Goal: Task Accomplishment & Management: Use online tool/utility

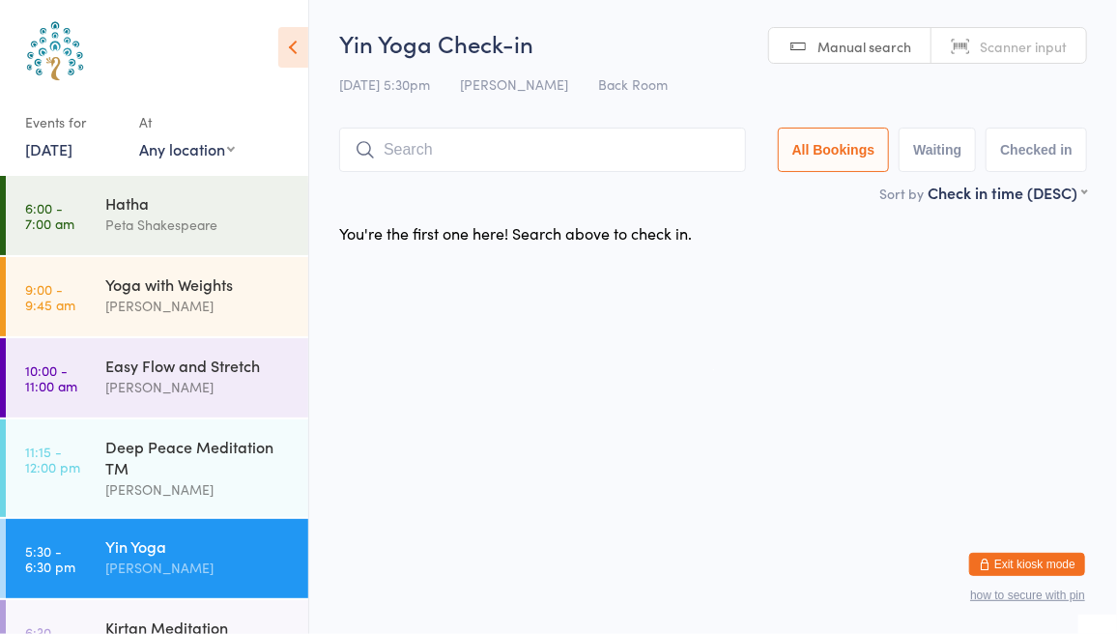
click at [138, 548] on div "Yin Yoga" at bounding box center [198, 545] width 187 height 21
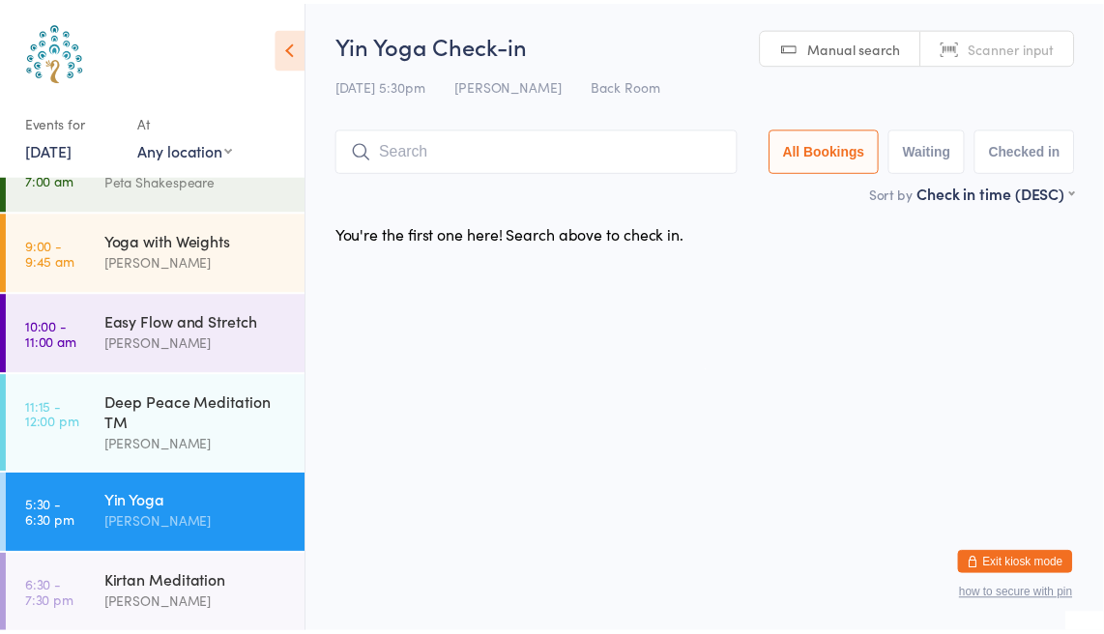
scroll to position [47, 0]
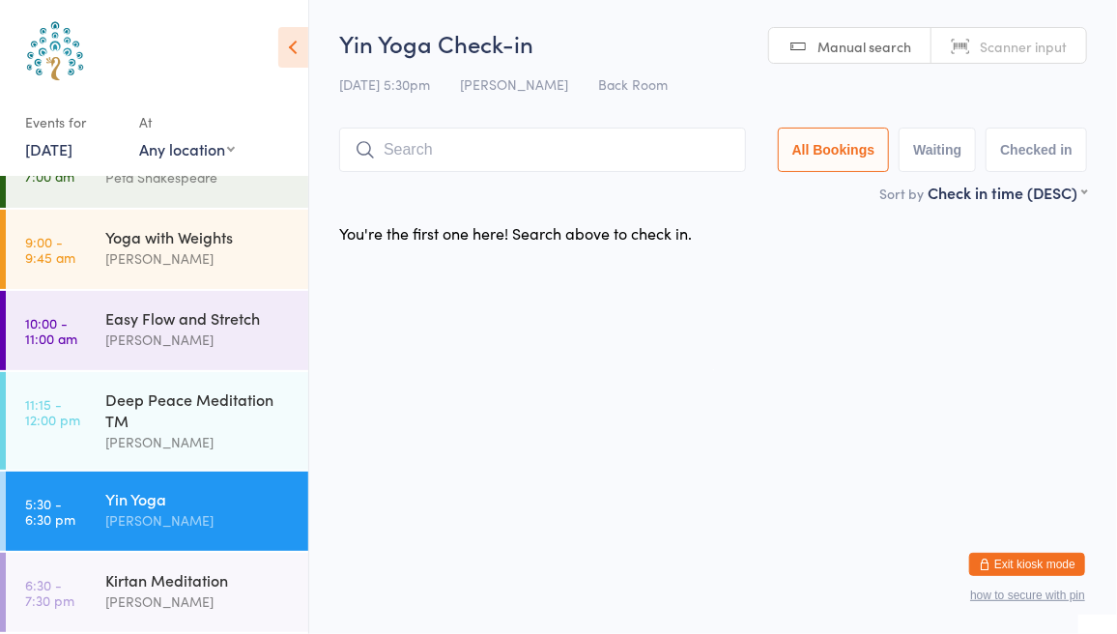
click at [43, 503] on time "5:30 - 6:30 pm" at bounding box center [50, 511] width 50 height 31
click at [1029, 150] on button "Checked in" at bounding box center [1036, 150] width 101 height 44
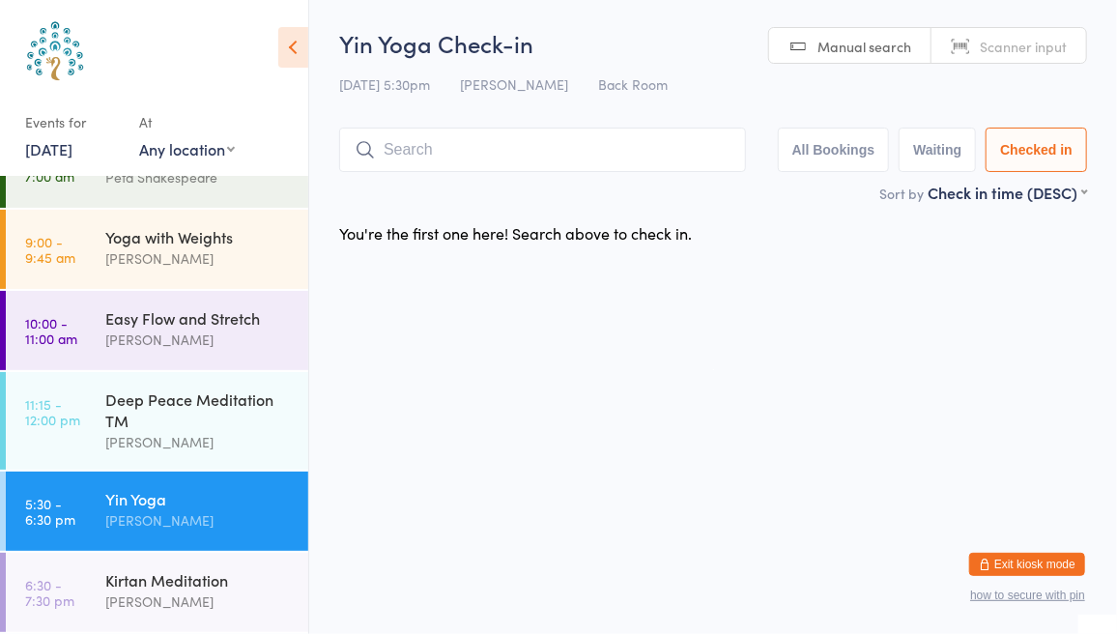
click at [1034, 148] on button "Checked in" at bounding box center [1036, 150] width 101 height 44
click at [986, 128] on button "Checked in" at bounding box center [1036, 150] width 101 height 44
click at [68, 492] on link "5:30 - 6:30 pm Yin Yoga [PERSON_NAME]" at bounding box center [157, 511] width 302 height 79
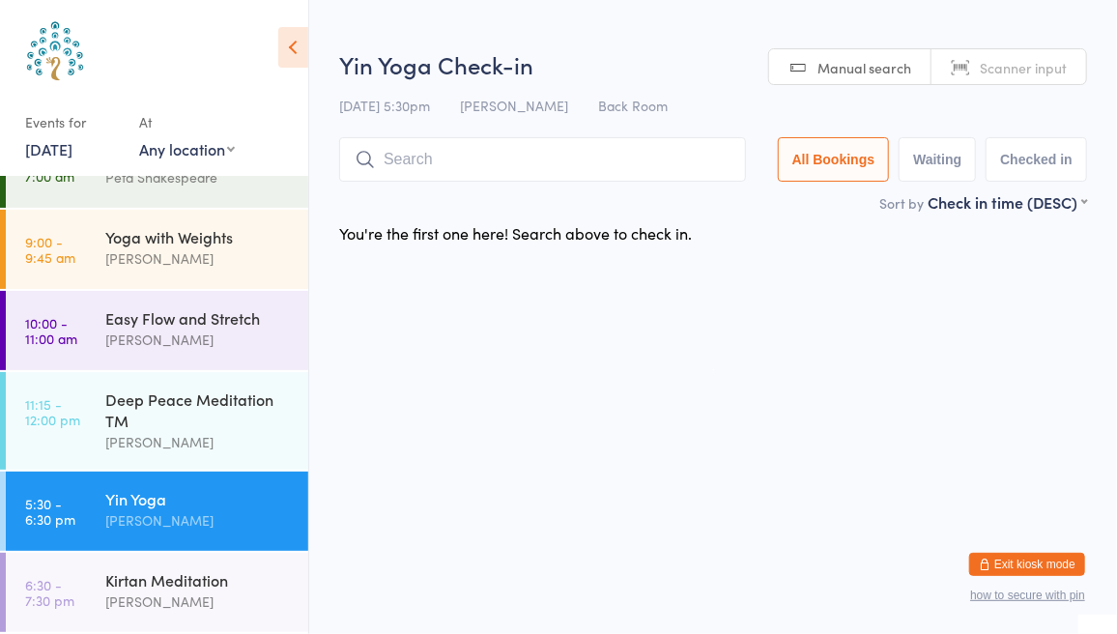
click at [68, 492] on link "5:30 - 6:30 pm Yin Yoga [PERSON_NAME]" at bounding box center [157, 511] width 302 height 79
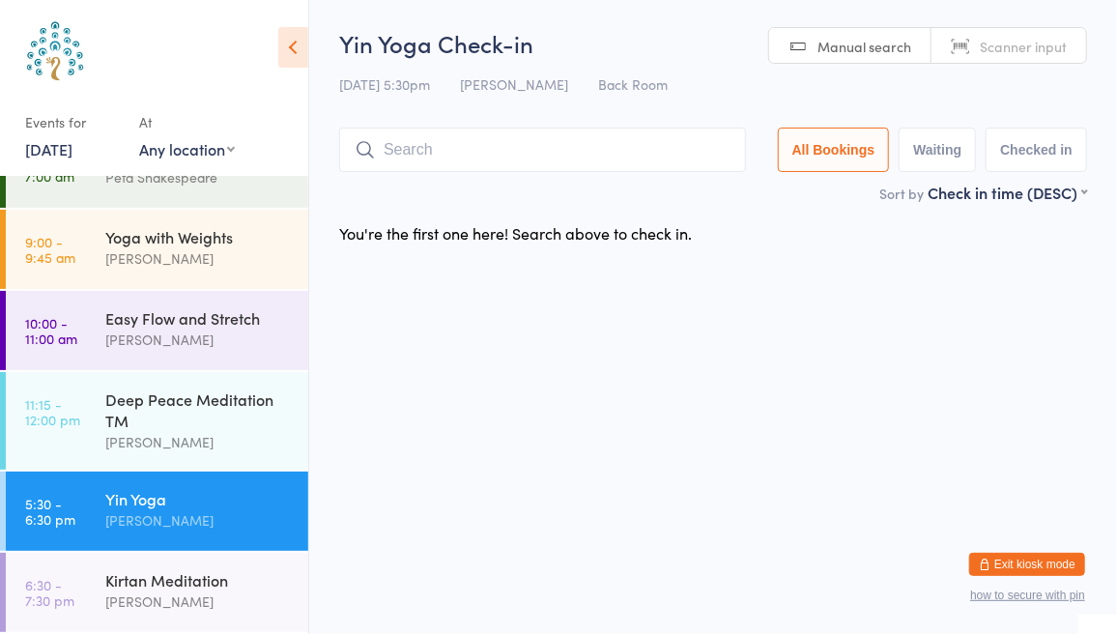
click at [1046, 153] on button "Checked in" at bounding box center [1036, 150] width 101 height 44
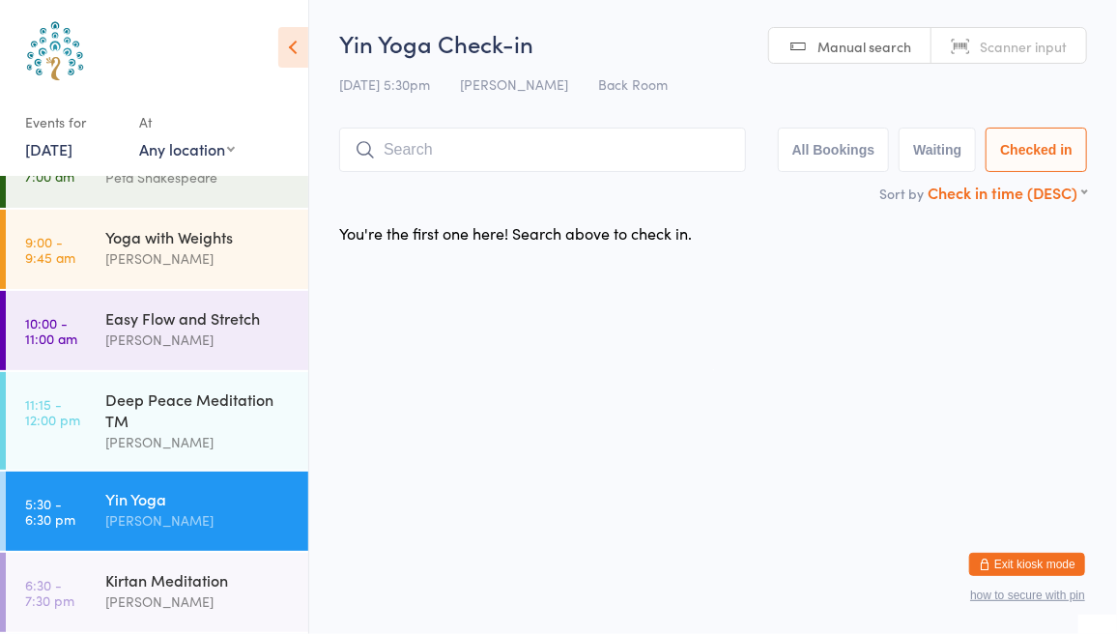
click at [1009, 192] on select "First name (ASC) First name (DESC) Last name (ASC) Last name (DESC) Check in ti…" at bounding box center [1007, 190] width 159 height 16
click at [1020, 139] on button "Checked in" at bounding box center [1036, 150] width 101 height 44
click at [824, 148] on button "All Bookings" at bounding box center [834, 150] width 112 height 44
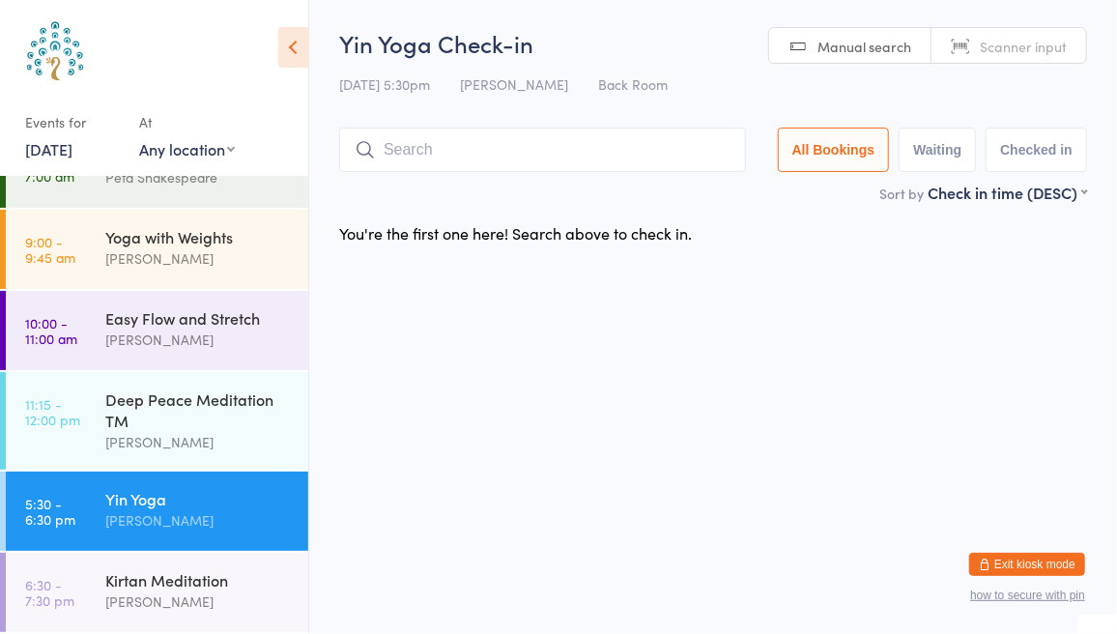
click at [172, 502] on div "Yin Yoga" at bounding box center [198, 498] width 187 height 21
click at [38, 508] on time "5:30 - 6:30 pm" at bounding box center [50, 511] width 50 height 31
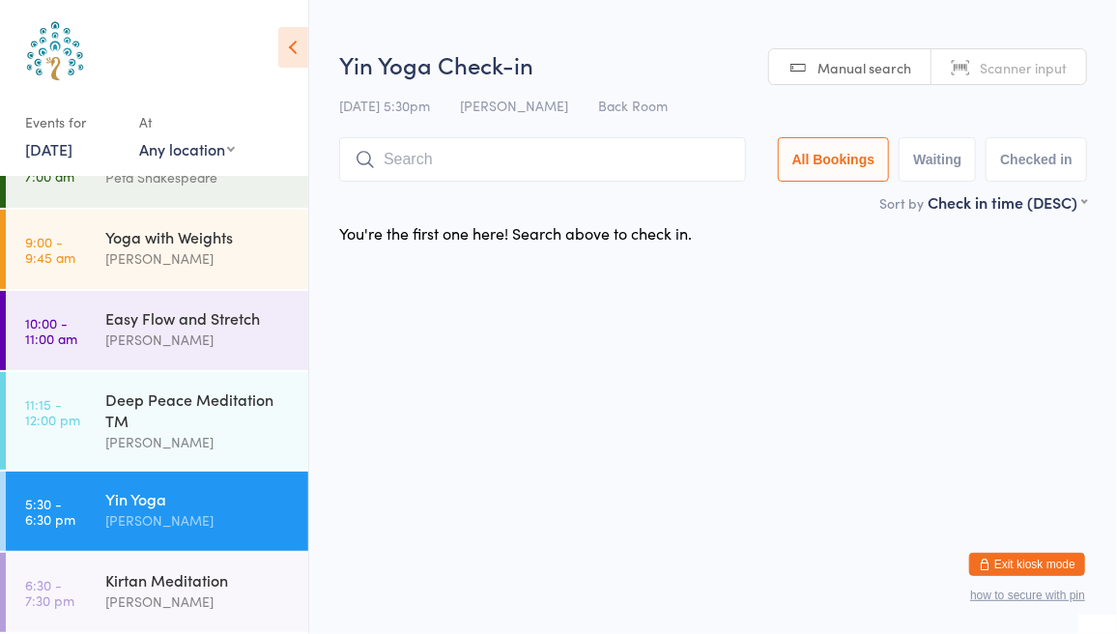
click at [38, 508] on time "5:30 - 6:30 pm" at bounding box center [50, 511] width 50 height 31
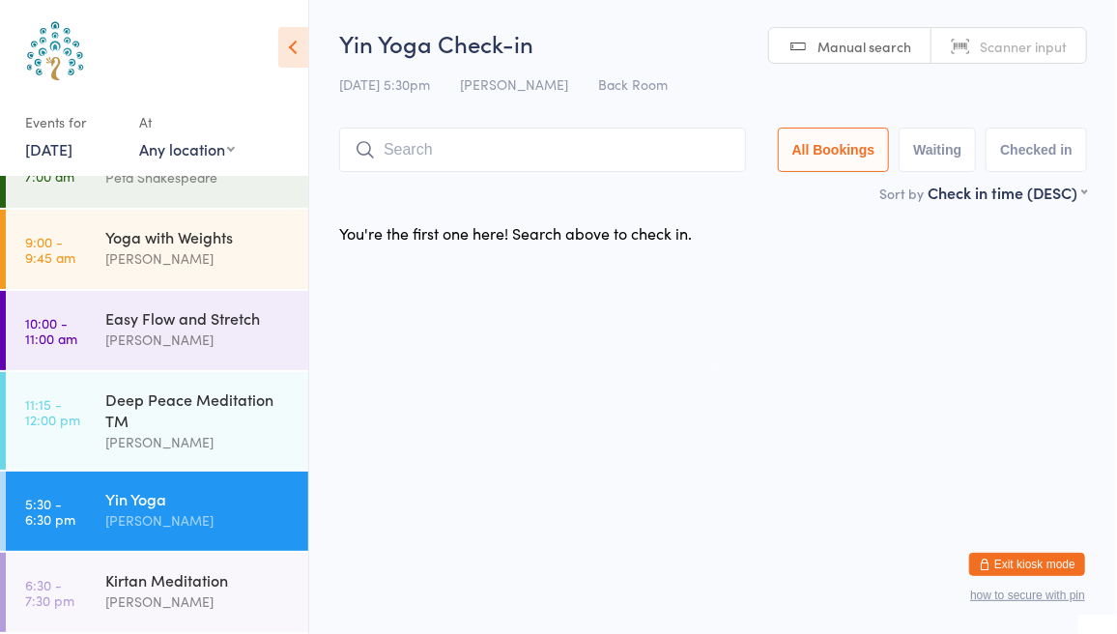
drag, startPoint x: 38, startPoint y: 508, endPoint x: 415, endPoint y: 424, distance: 386.1
click at [415, 424] on html "You have now entered Kiosk Mode. Members will be able to check themselves in us…" at bounding box center [558, 317] width 1117 height 634
click at [935, 157] on button "Waiting" at bounding box center [937, 150] width 77 height 44
select select "0"
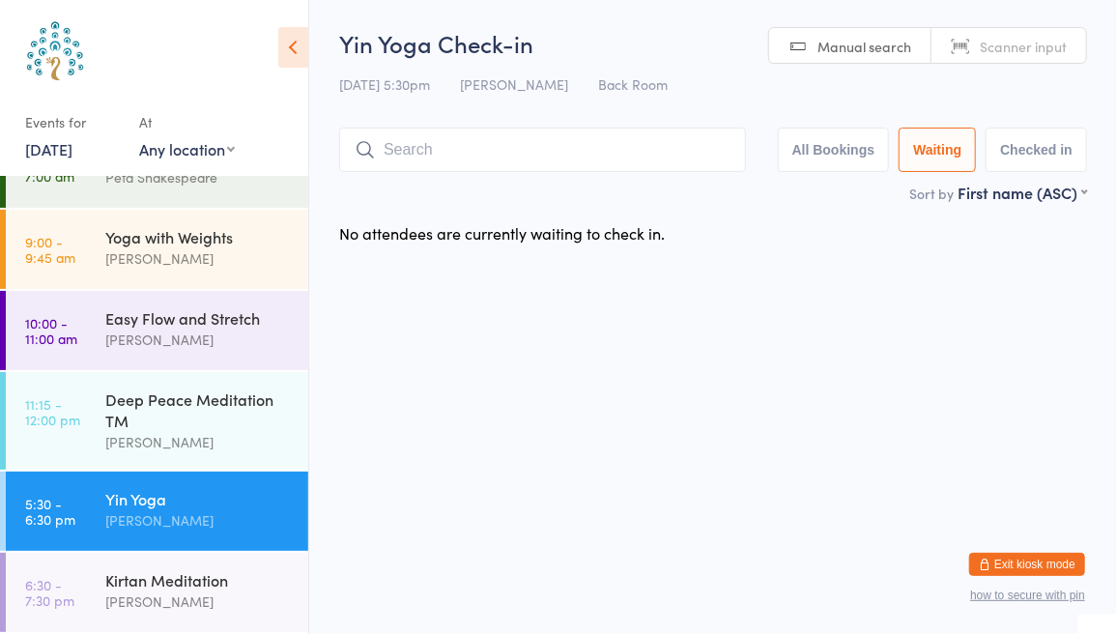
click at [1033, 147] on button "Checked in" at bounding box center [1036, 150] width 101 height 44
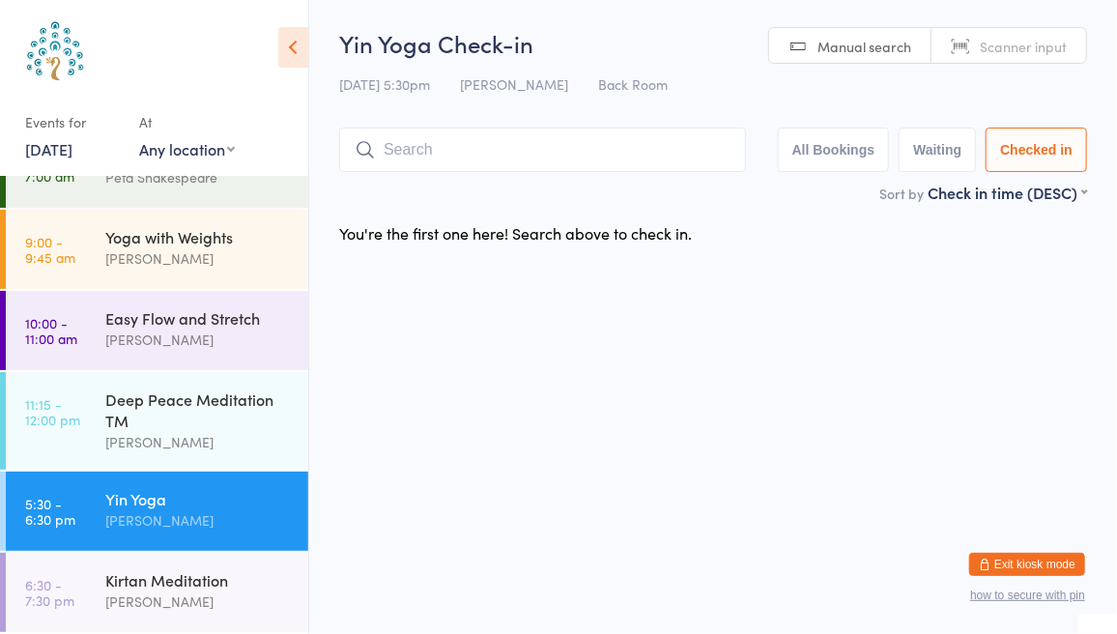
click at [102, 493] on link "5:30 - 6:30 pm Yin Yoga [PERSON_NAME]" at bounding box center [157, 511] width 302 height 79
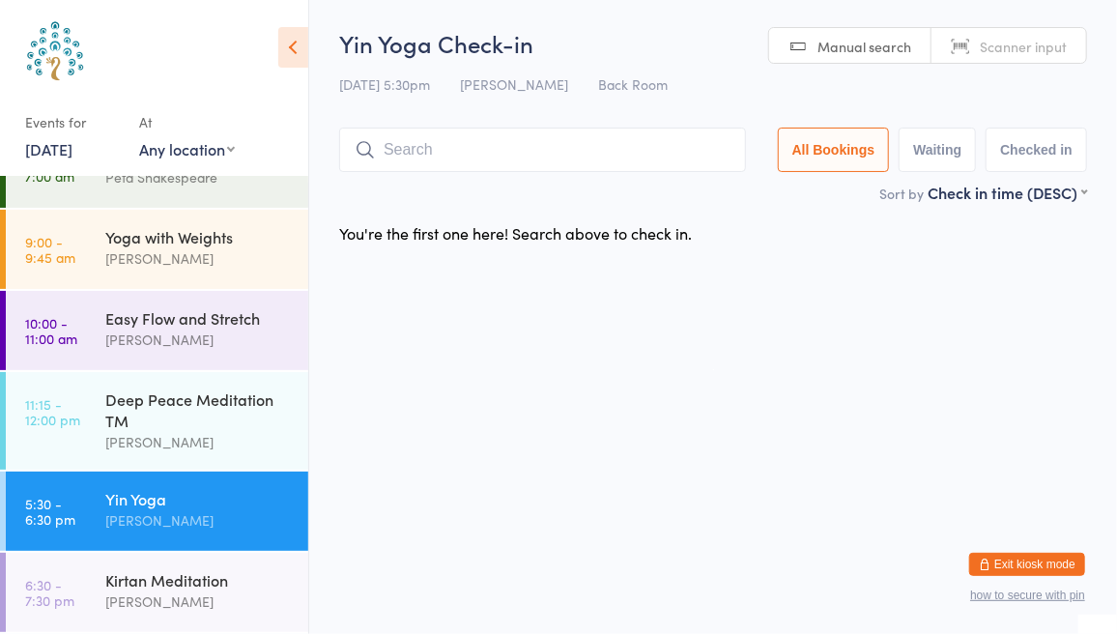
click at [286, 45] on icon at bounding box center [293, 47] width 30 height 41
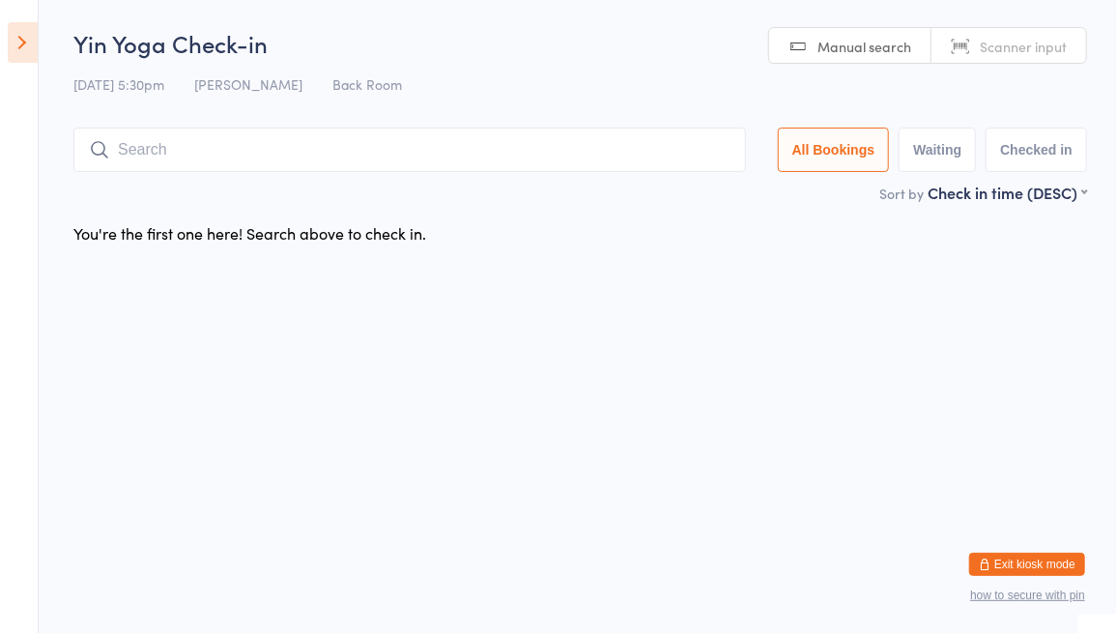
click at [943, 150] on button "Waiting" at bounding box center [937, 150] width 77 height 44
select select "0"
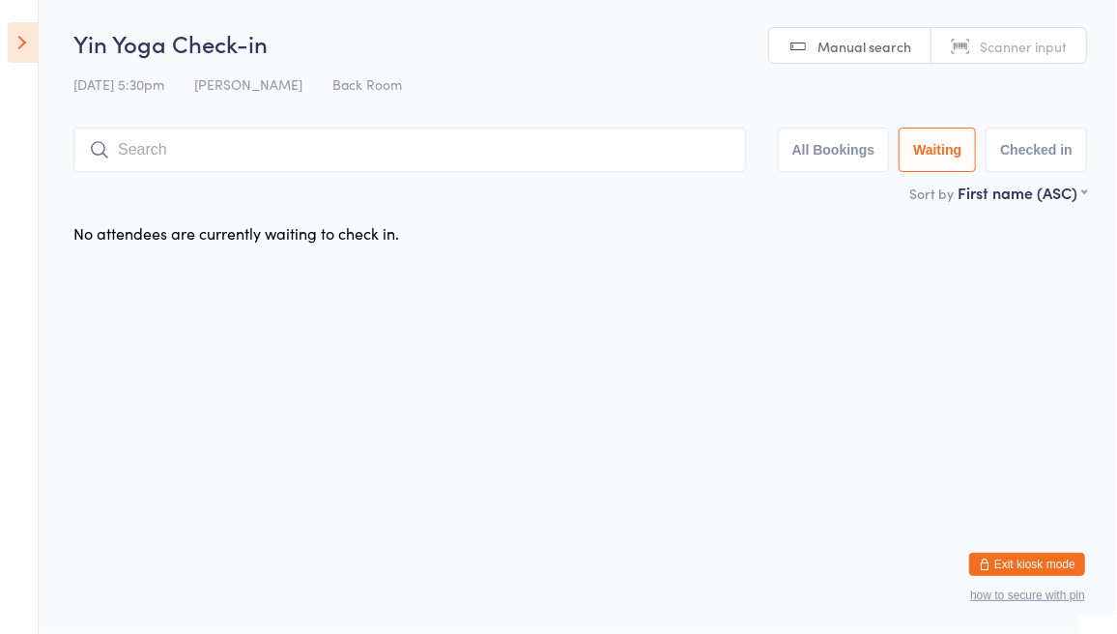
click at [1048, 144] on button "Checked in" at bounding box center [1036, 150] width 101 height 44
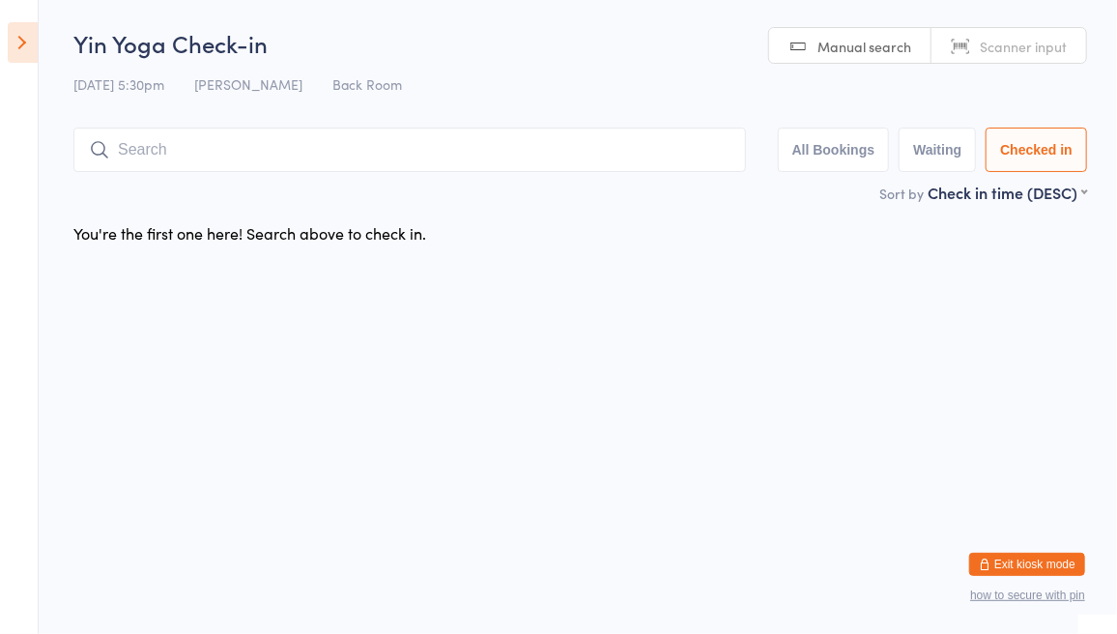
click at [829, 147] on button "All Bookings" at bounding box center [834, 150] width 112 height 44
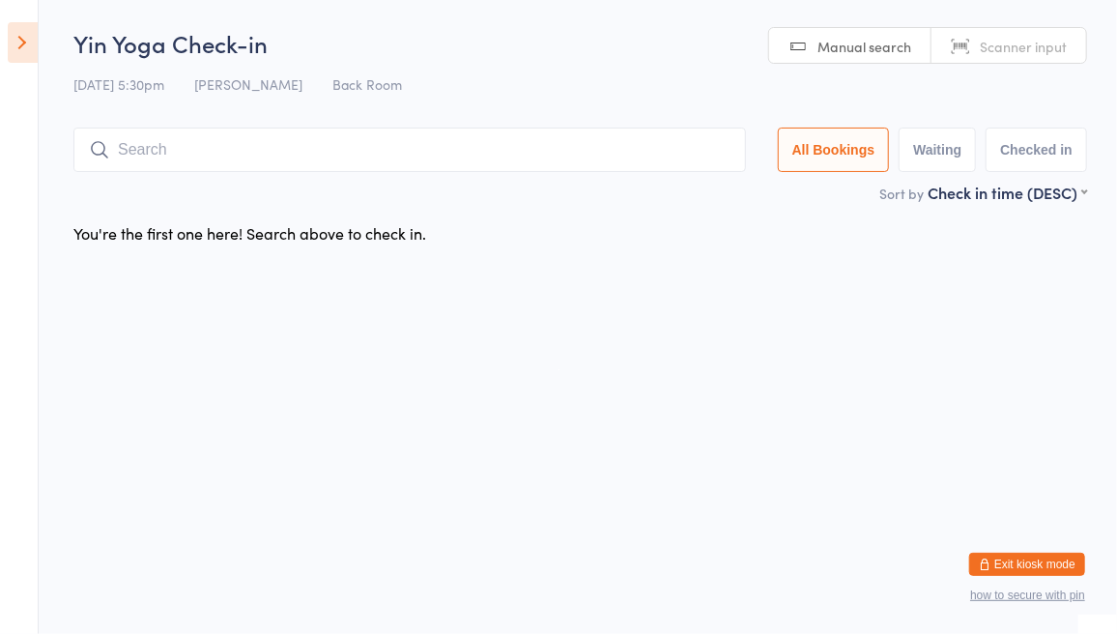
click at [18, 43] on icon at bounding box center [23, 42] width 30 height 41
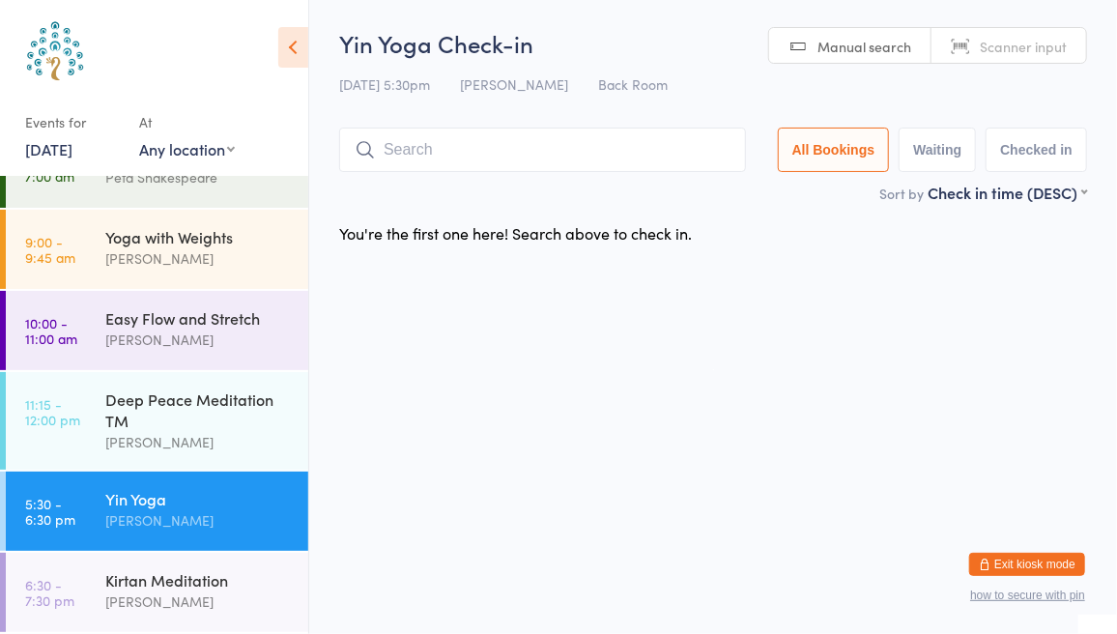
click at [143, 512] on div "[PERSON_NAME]" at bounding box center [198, 520] width 187 height 22
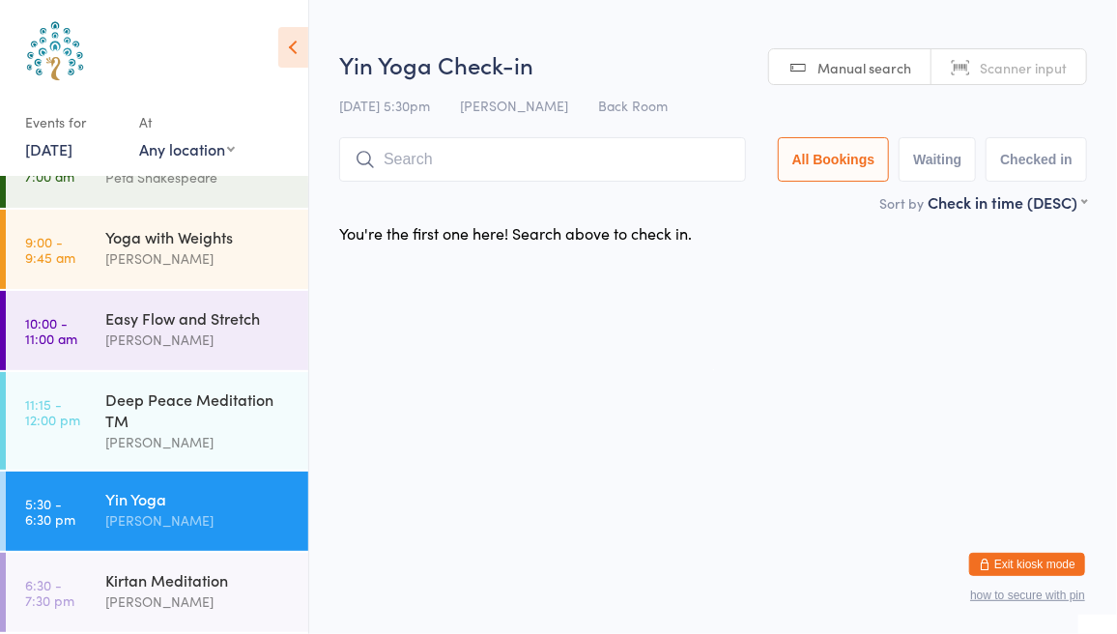
click at [1004, 69] on span "Scanner input" at bounding box center [1023, 67] width 87 height 19
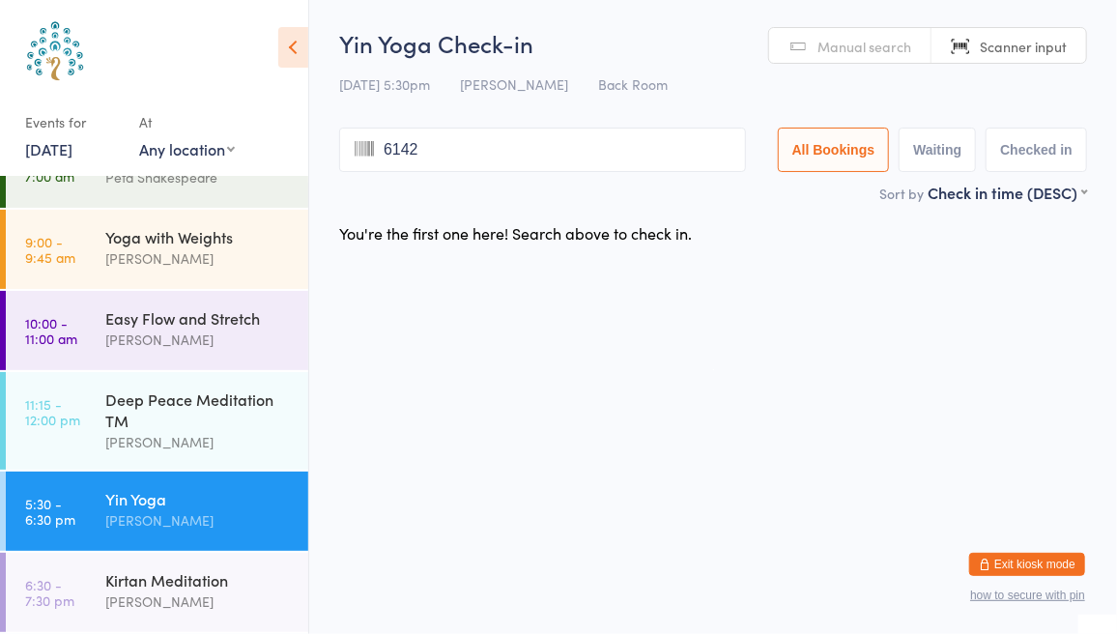
type input "6142"
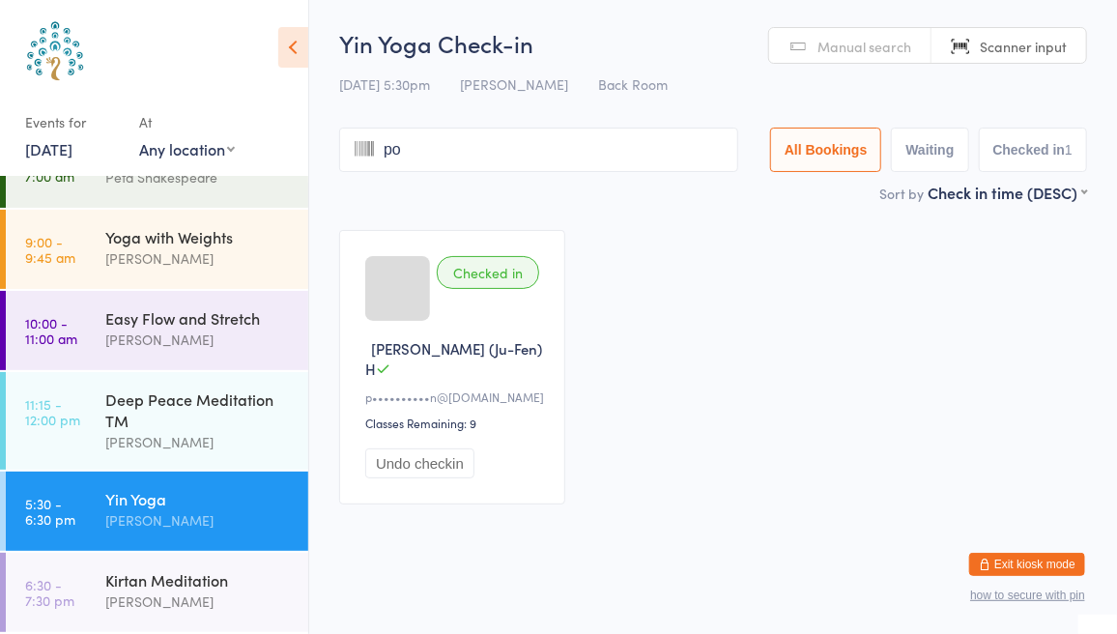
type input "pon"
type input "g"
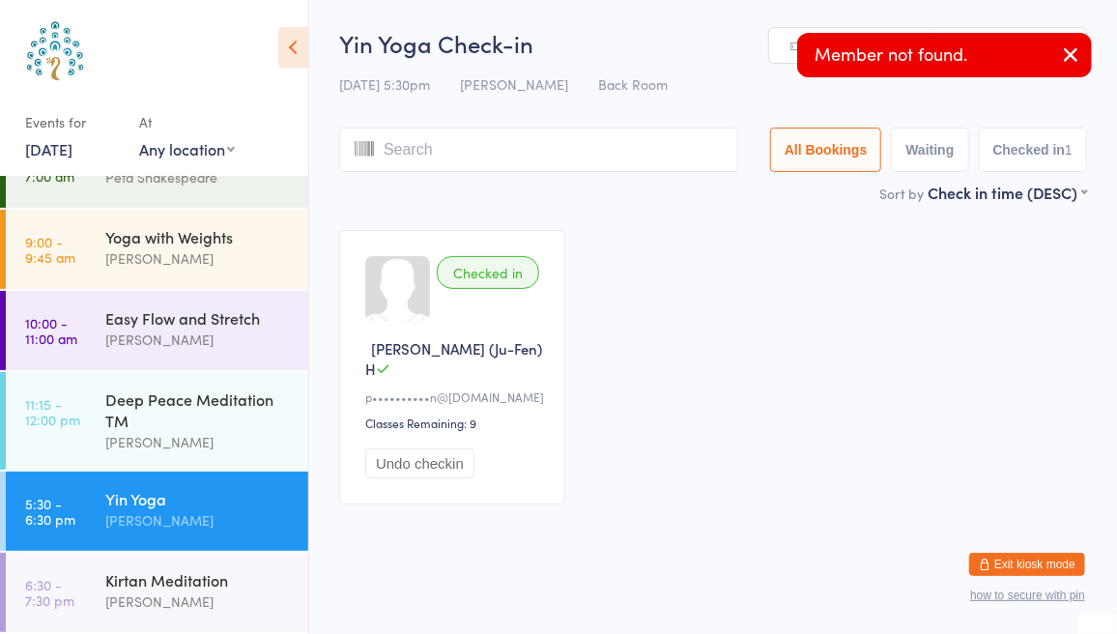
click at [693, 55] on h2 "Yin Yoga Check-in" at bounding box center [713, 43] width 748 height 32
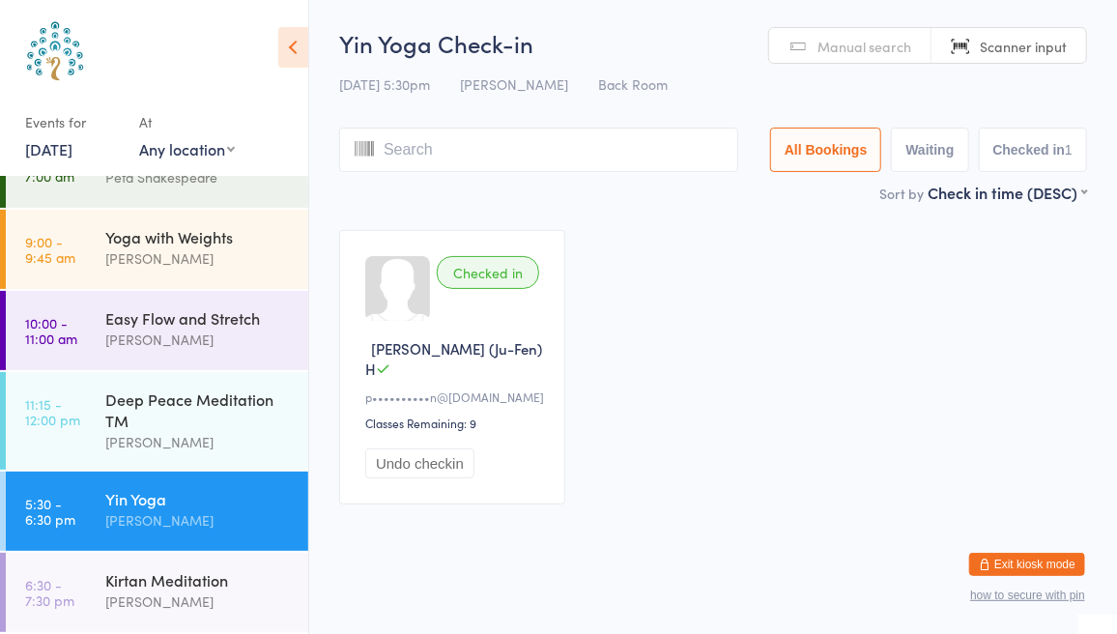
click at [860, 42] on span "Manual search" at bounding box center [865, 46] width 94 height 19
type input "pong"
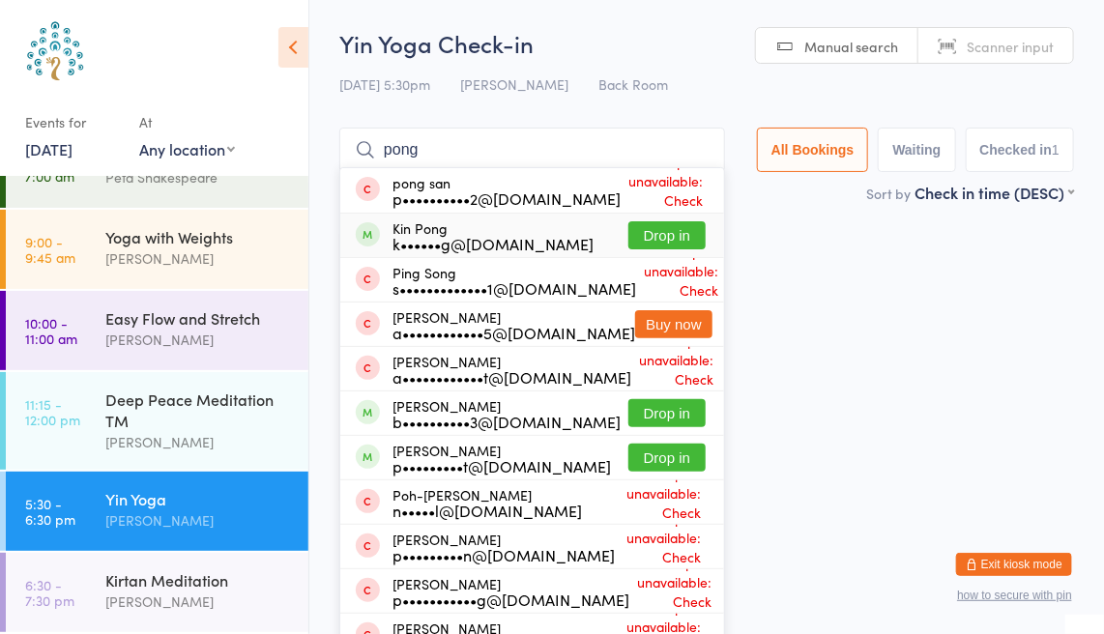
type input "pong"
click at [654, 228] on button "Drop in" at bounding box center [666, 235] width 77 height 28
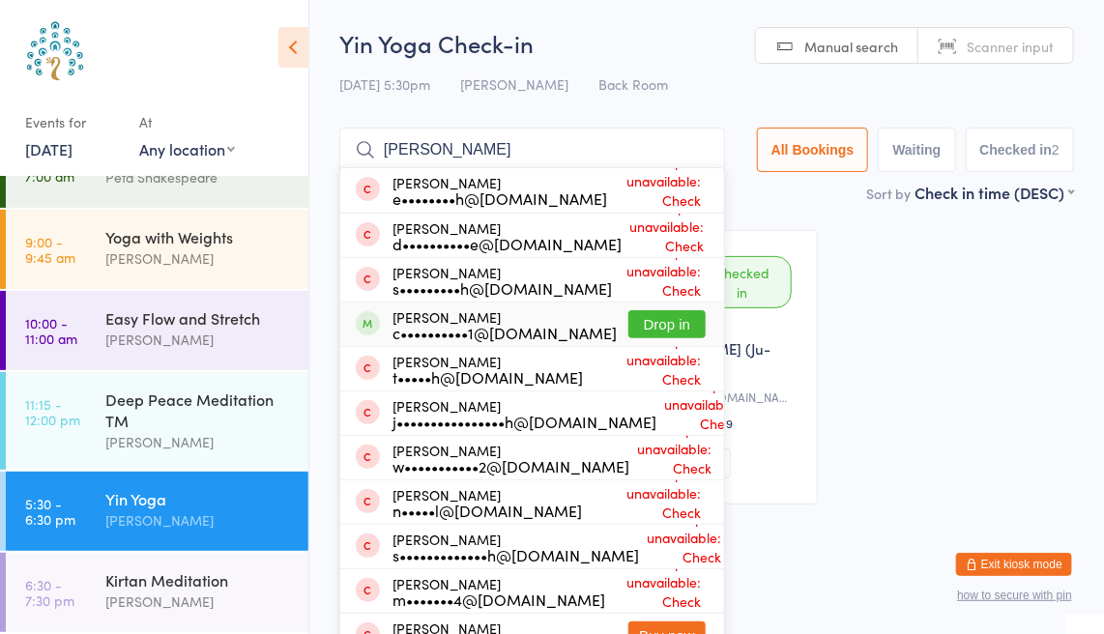
type input "[PERSON_NAME]"
click at [663, 321] on button "Drop in" at bounding box center [666, 324] width 77 height 28
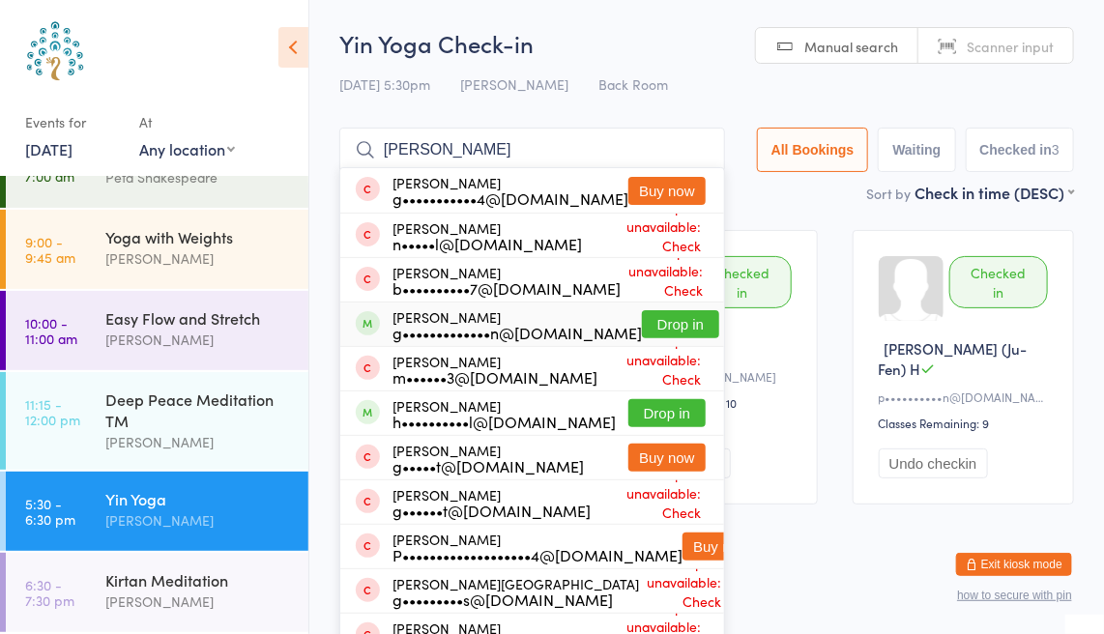
type input "[PERSON_NAME]"
click at [659, 324] on button "Drop in" at bounding box center [680, 324] width 77 height 28
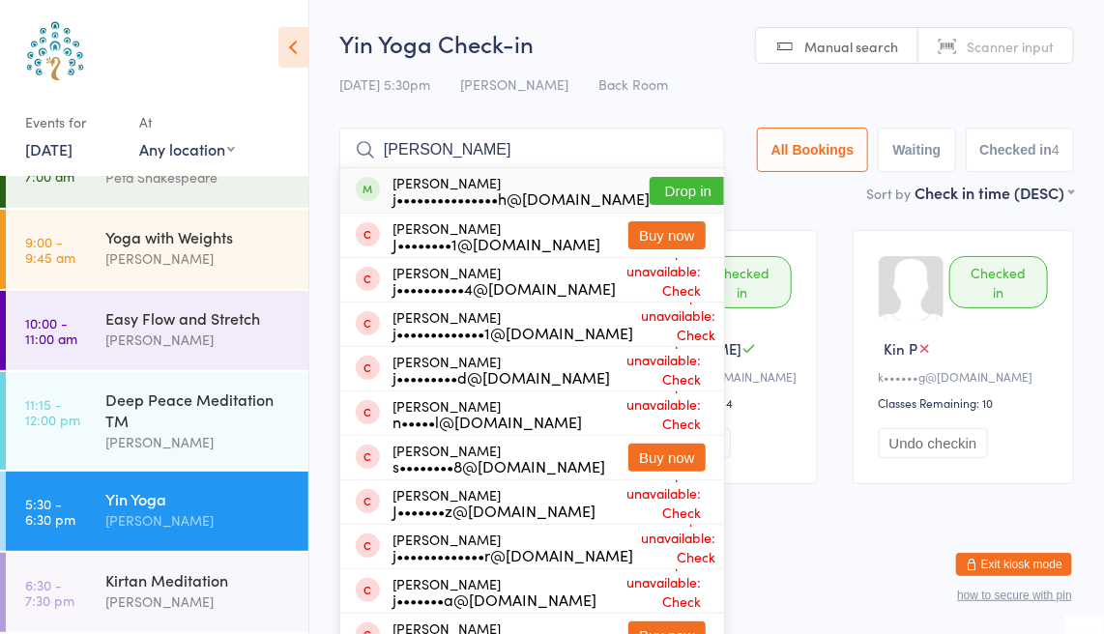
type input "[PERSON_NAME]"
click at [655, 192] on button "Drop in" at bounding box center [687, 191] width 77 height 28
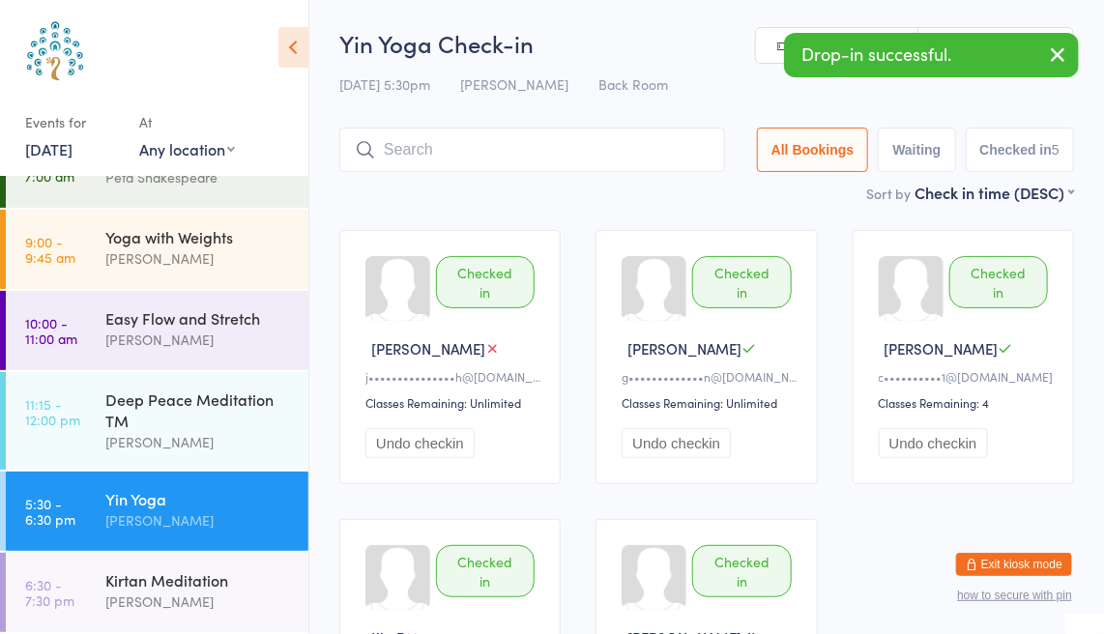
click at [1056, 59] on icon "button" at bounding box center [1057, 55] width 23 height 24
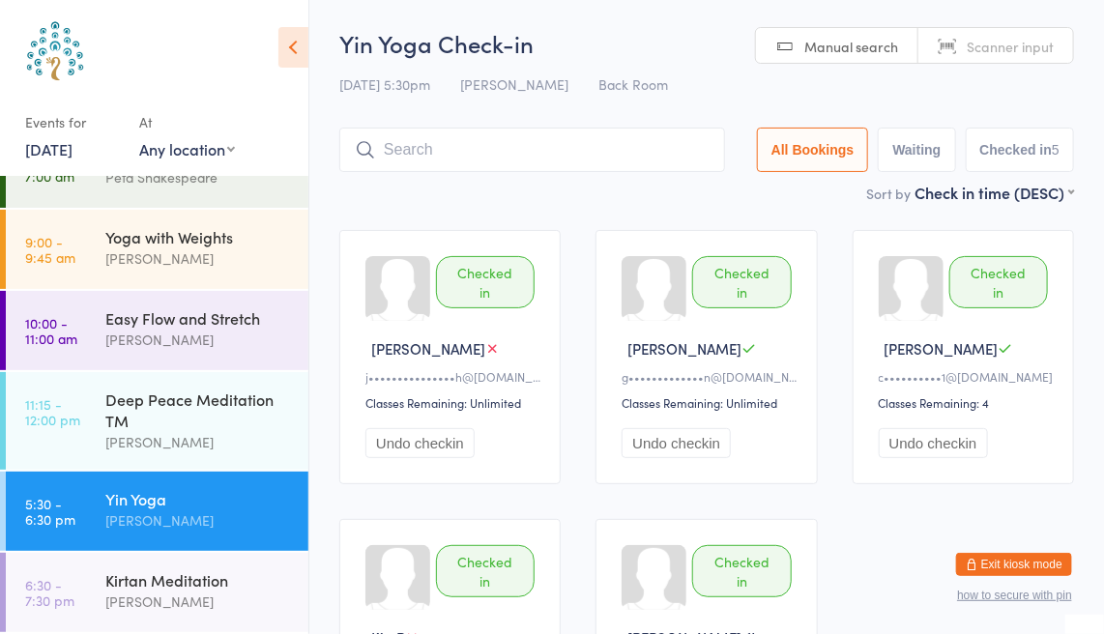
click at [1008, 45] on span "Scanner input" at bounding box center [1009, 46] width 87 height 19
type input "8772"
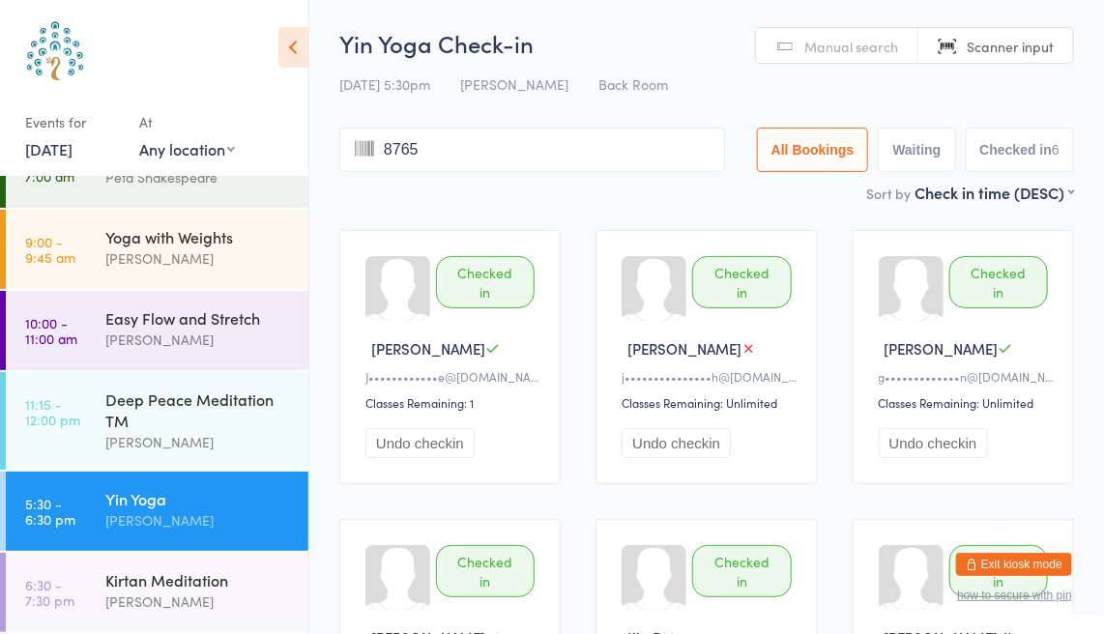
type input "8765"
type input "8336"
type input "6334"
type input "8423"
